Goal: Transaction & Acquisition: Purchase product/service

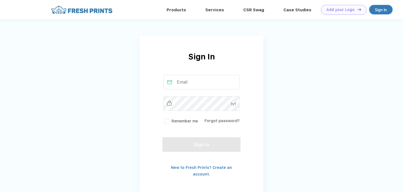
click at [197, 69] on div "Sign In" at bounding box center [202, 63] width 124 height 24
click at [191, 93] on div "Remember me Forgot password?" at bounding box center [202, 99] width 78 height 49
click at [191, 81] on input "text" at bounding box center [201, 82] width 77 height 15
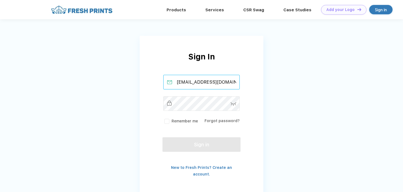
scroll to position [0, 1]
type input "[EMAIL_ADDRESS][DOMAIN_NAME]"
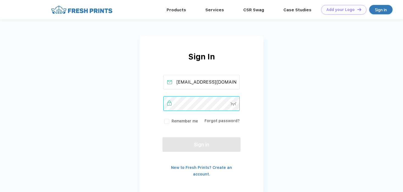
scroll to position [0, 0]
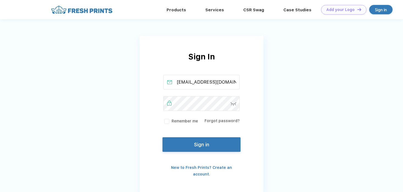
click at [236, 103] on img at bounding box center [234, 104] width 6 height 4
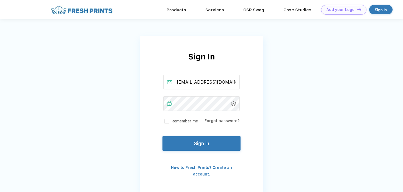
click at [212, 140] on button "Sign in" at bounding box center [202, 143] width 78 height 15
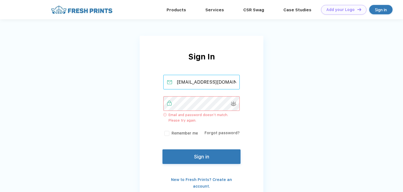
click at [206, 81] on input "[EMAIL_ADDRESS][DOMAIN_NAME]" at bounding box center [201, 82] width 77 height 15
click at [260, 36] on div "Sign In [EMAIL_ADDRESS][DOMAIN_NAME] Email and password doesn’t match. Please t…" at bounding box center [202, 120] width 124 height 169
click at [178, 14] on div "Products" at bounding box center [176, 9] width 39 height 19
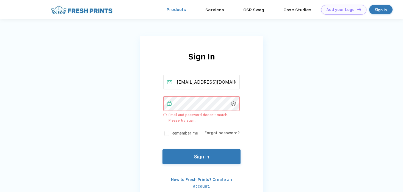
click at [178, 7] on link "Products" at bounding box center [177, 9] width 20 height 5
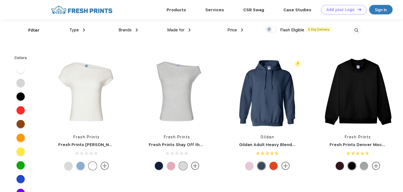
click at [122, 30] on span "Brands" at bounding box center [125, 30] width 13 height 5
click at [133, 30] on div "Brands" at bounding box center [128, 30] width 19 height 6
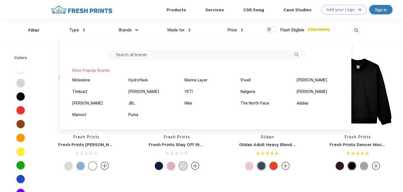
click at [143, 56] on input "text" at bounding box center [207, 55] width 199 height 10
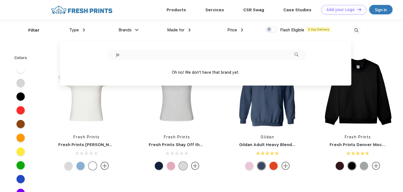
type input "j"
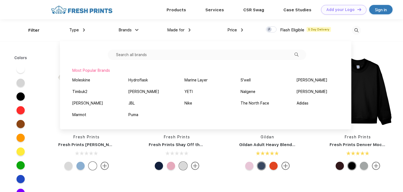
click at [44, 70] on div "Fresh Prints Fresh Prints Chloe Off the Shoulder Top" at bounding box center [86, 114] width 91 height 117
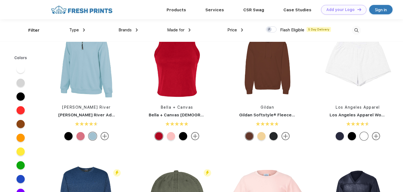
scroll to position [1387, 0]
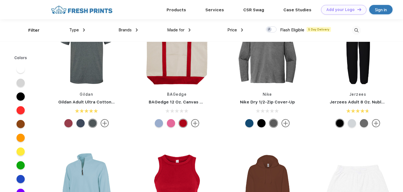
click at [135, 29] on div "Brands" at bounding box center [128, 30] width 19 height 6
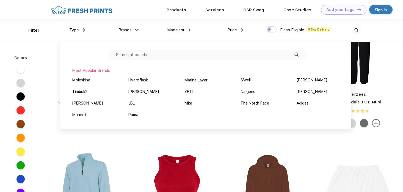
click at [130, 57] on input "text" at bounding box center [207, 55] width 199 height 10
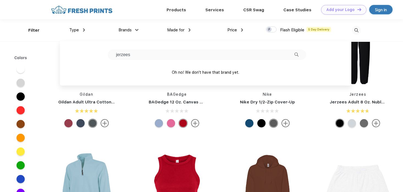
type input "jerzees"
click at [130, 32] on span "Brands" at bounding box center [125, 30] width 13 height 5
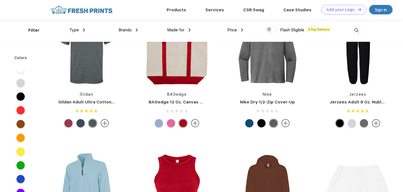
click at [78, 32] on span "Type" at bounding box center [74, 30] width 10 height 5
click at [83, 30] on img at bounding box center [84, 29] width 2 height 3
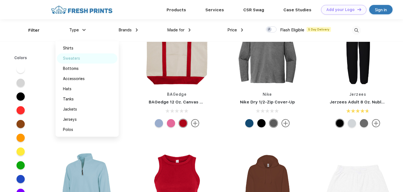
click at [72, 60] on div "Sweaters" at bounding box center [71, 59] width 17 height 6
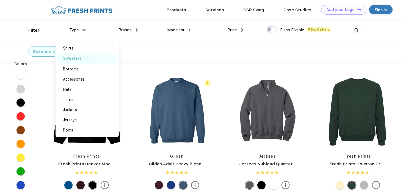
click at [87, 31] on div "Brands jerzees Oh no! We don't have that brand yet." at bounding box center [111, 30] width 53 height 22
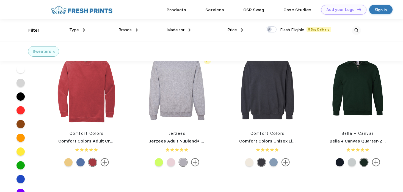
scroll to position [75, 0]
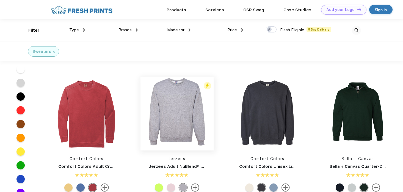
click at [192, 120] on img at bounding box center [177, 113] width 73 height 73
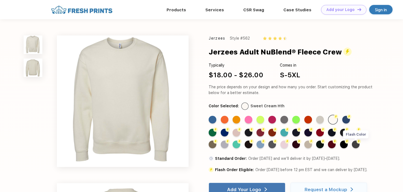
click at [359, 148] on div "Flash Color" at bounding box center [356, 145] width 8 height 8
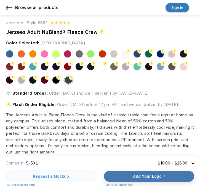
scroll to position [95, 0]
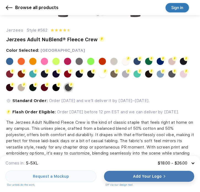
click at [33, 89] on div at bounding box center [32, 87] width 7 height 7
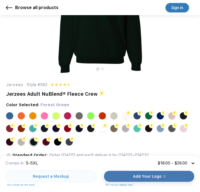
scroll to position [54, 0]
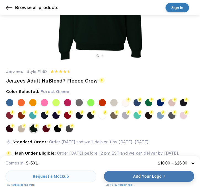
click at [150, 117] on div at bounding box center [148, 115] width 7 height 7
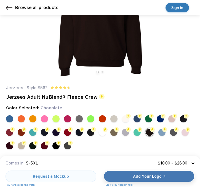
scroll to position [0, 0]
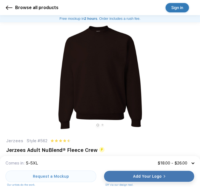
click at [101, 124] on div at bounding box center [99, 124] width 9 height 7
click at [125, 84] on img at bounding box center [100, 77] width 200 height 110
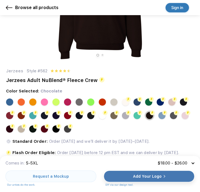
scroll to position [55, 0]
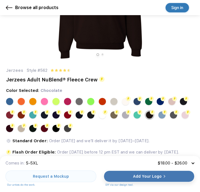
click at [21, 129] on div at bounding box center [21, 128] width 7 height 7
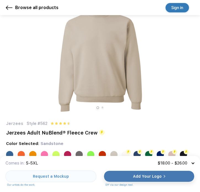
scroll to position [0, 0]
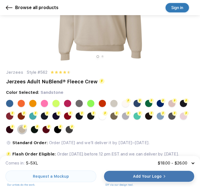
click at [34, 129] on div at bounding box center [34, 129] width 7 height 7
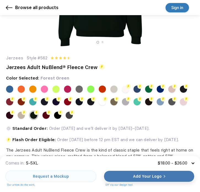
scroll to position [68, 0]
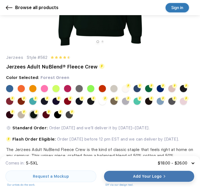
click at [56, 116] on div at bounding box center [57, 114] width 7 height 7
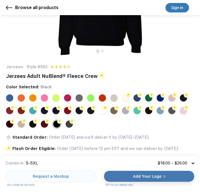
scroll to position [78, 0]
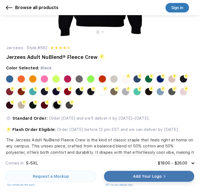
click at [69, 103] on img at bounding box center [71, 102] width 5 height 5
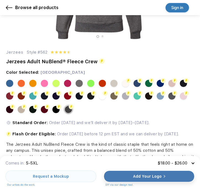
scroll to position [75, 0]
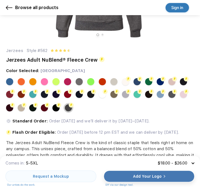
click at [81, 83] on div at bounding box center [78, 81] width 7 height 7
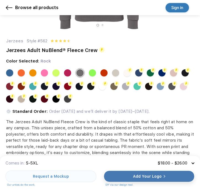
scroll to position [85, 0]
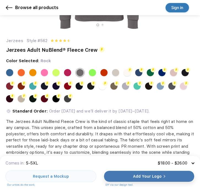
click at [169, 87] on div at bounding box center [171, 86] width 7 height 7
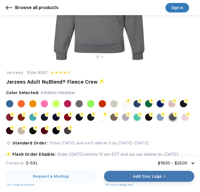
scroll to position [72, 0]
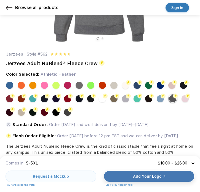
click at [161, 99] on div at bounding box center [159, 98] width 7 height 7
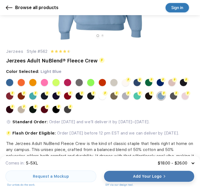
scroll to position [83, 0]
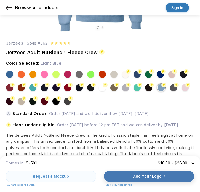
click at [182, 76] on div at bounding box center [182, 74] width 7 height 7
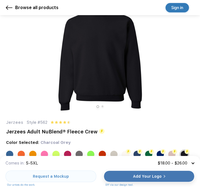
scroll to position [0, 0]
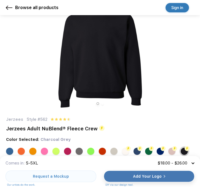
click at [102, 104] on button at bounding box center [102, 104] width 2 height 2
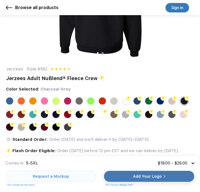
click at [79, 102] on div at bounding box center [78, 100] width 7 height 7
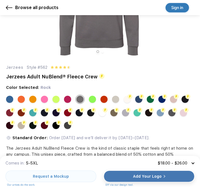
click at [102, 52] on button at bounding box center [102, 52] width 2 height 2
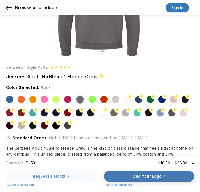
click at [46, 113] on div at bounding box center [44, 112] width 7 height 7
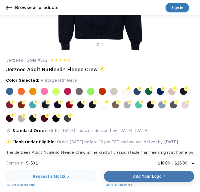
click at [56, 105] on div at bounding box center [57, 104] width 7 height 7
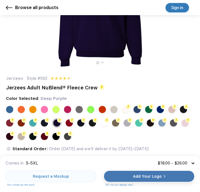
click at [79, 124] on div at bounding box center [80, 122] width 7 height 7
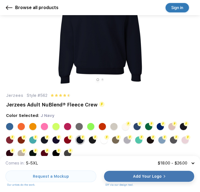
click at [90, 139] on div at bounding box center [92, 139] width 7 height 7
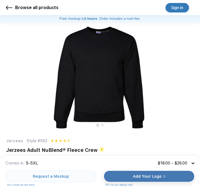
click at [102, 127] on div at bounding box center [99, 124] width 9 height 7
click at [102, 126] on div at bounding box center [99, 124] width 9 height 7
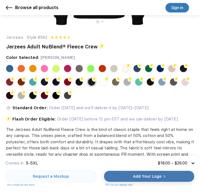
click at [103, 84] on div at bounding box center [103, 81] width 7 height 7
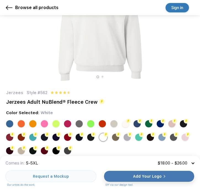
click at [127, 138] on div at bounding box center [126, 137] width 7 height 7
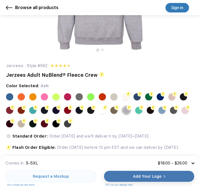
click at [69, 123] on div at bounding box center [67, 123] width 7 height 7
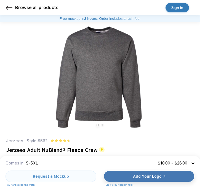
click at [101, 64] on img at bounding box center [100, 77] width 200 height 110
click at [102, 126] on div at bounding box center [99, 124] width 9 height 7
click at [102, 125] on button at bounding box center [102, 125] width 2 height 2
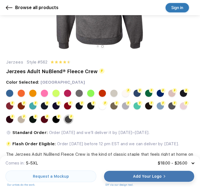
scroll to position [65, 0]
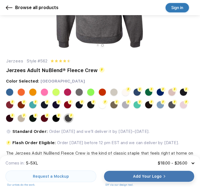
click at [55, 122] on div at bounding box center [99, 109] width 187 height 40
click at [55, 120] on div at bounding box center [55, 118] width 7 height 7
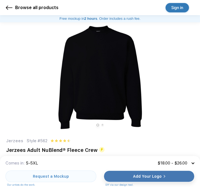
scroll to position [0, 0]
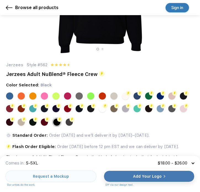
click at [43, 124] on div at bounding box center [44, 122] width 7 height 7
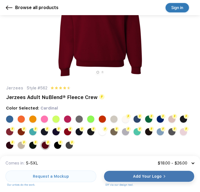
click at [33, 146] on div at bounding box center [32, 145] width 7 height 7
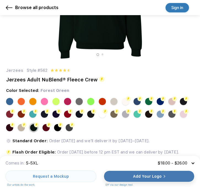
click at [22, 131] on div at bounding box center [99, 118] width 187 height 40
click at [22, 130] on div at bounding box center [21, 127] width 7 height 7
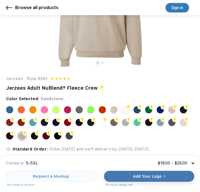
click at [11, 138] on div at bounding box center [9, 135] width 7 height 7
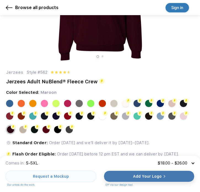
click at [160, 103] on div at bounding box center [159, 103] width 7 height 7
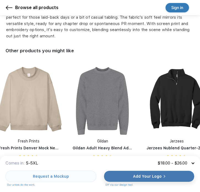
scroll to position [248, 0]
